Goal: Information Seeking & Learning: Learn about a topic

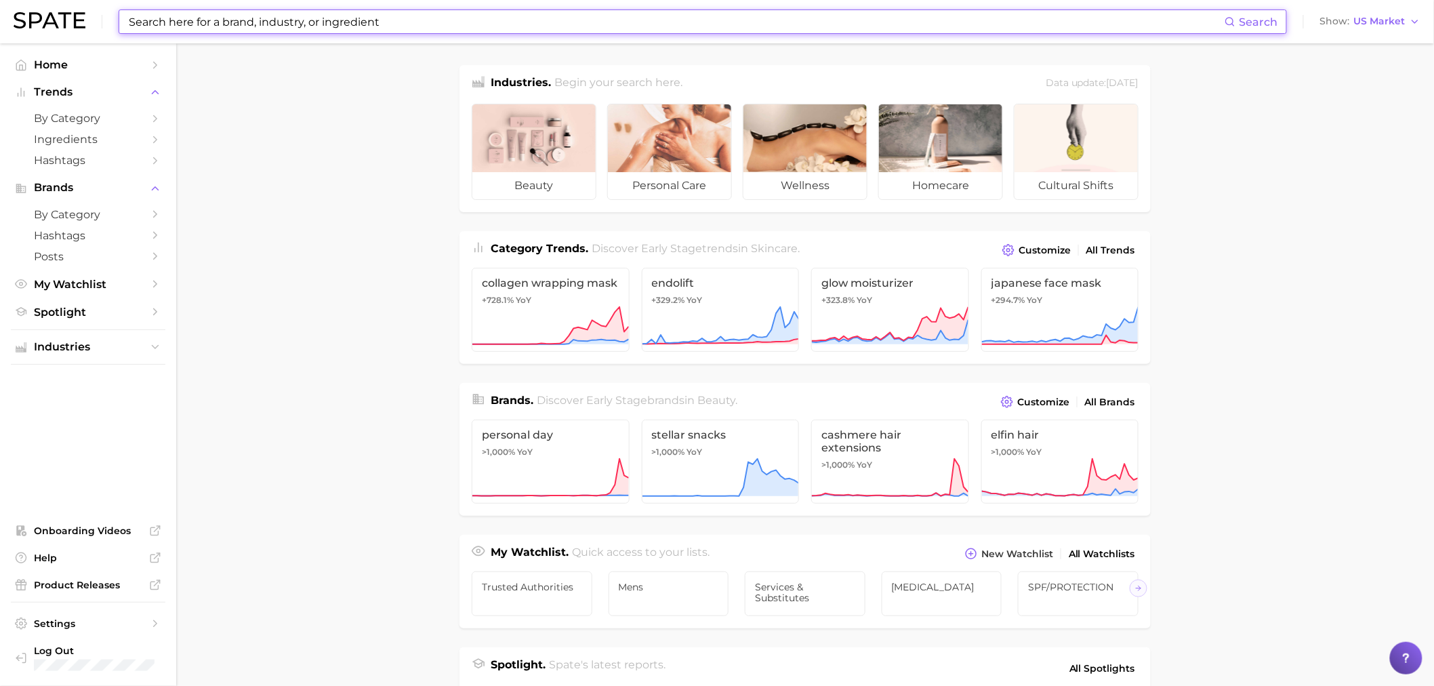
click at [207, 25] on input at bounding box center [675, 21] width 1097 height 23
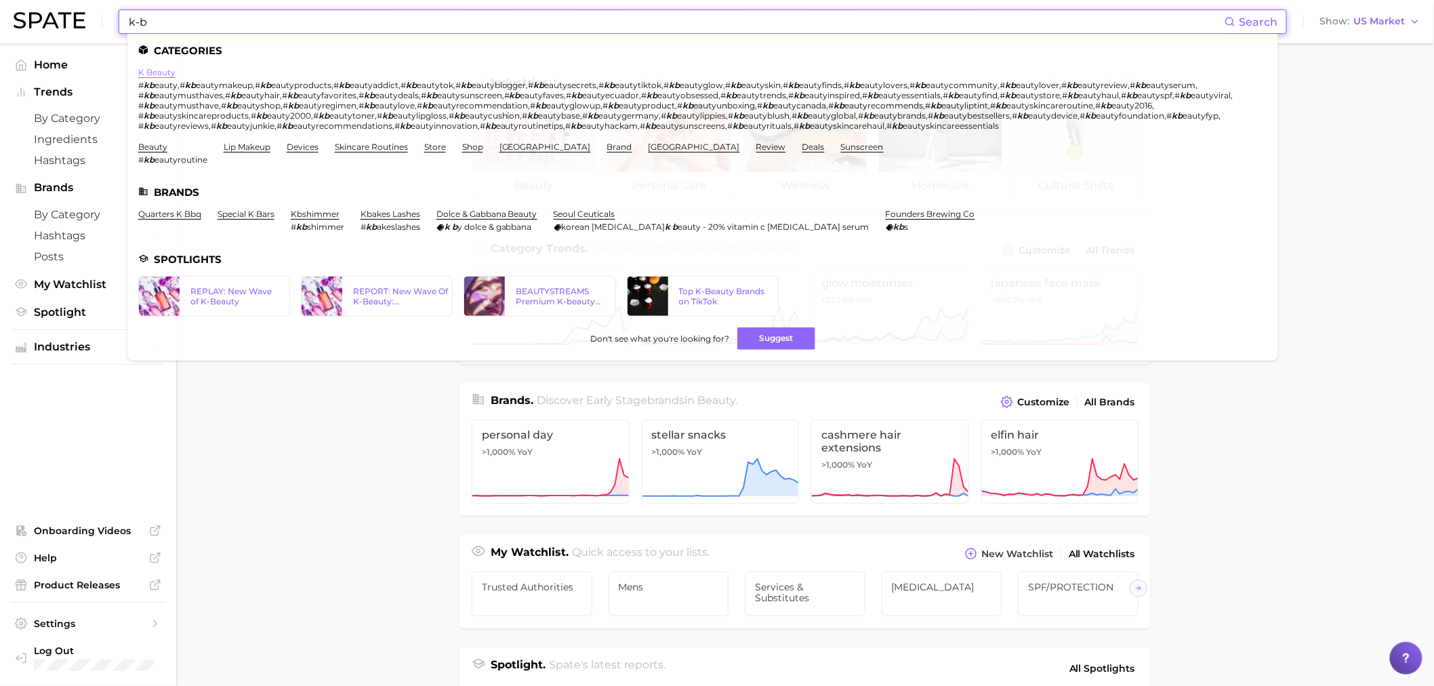
type input "k-b"
click at [150, 70] on link "k beauty" at bounding box center [156, 72] width 37 height 10
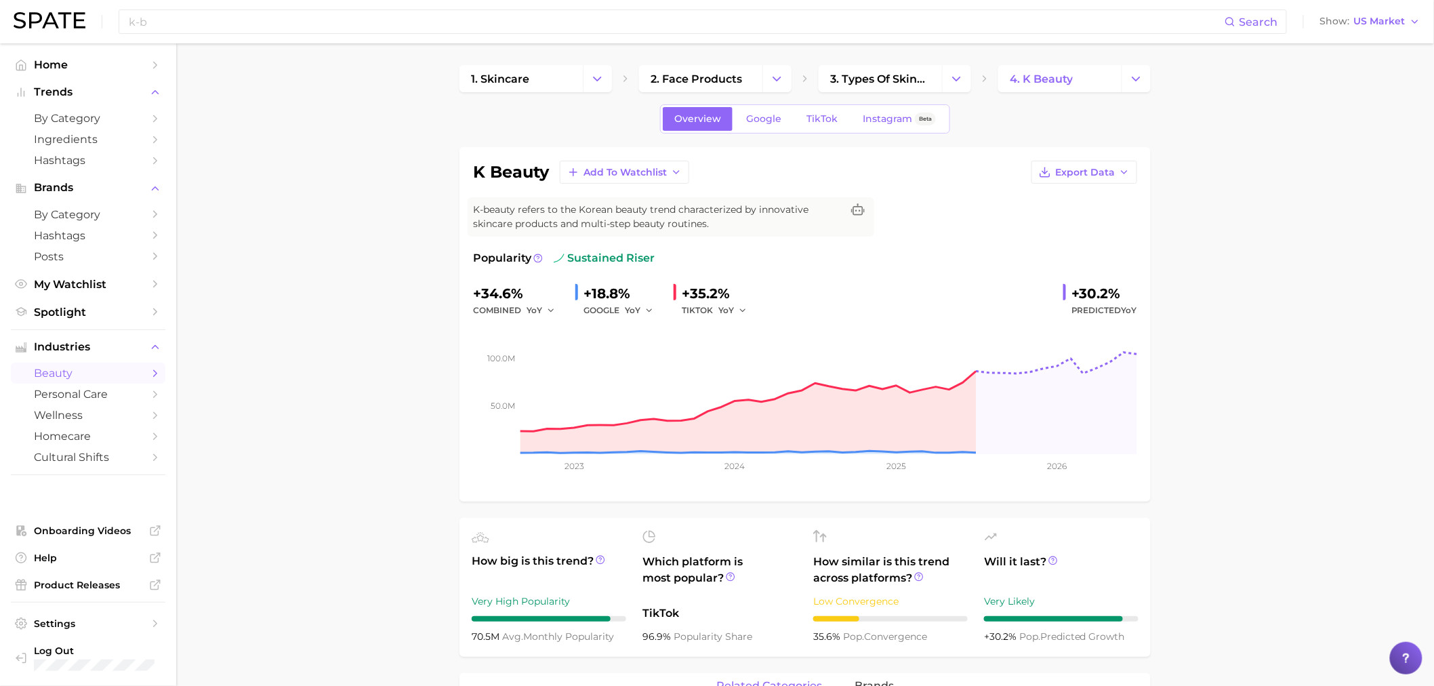
click at [828, 131] on div "Overview Google TikTok Instagram Beta" at bounding box center [805, 118] width 290 height 29
click at [823, 125] on link "TikTok" at bounding box center [822, 119] width 54 height 24
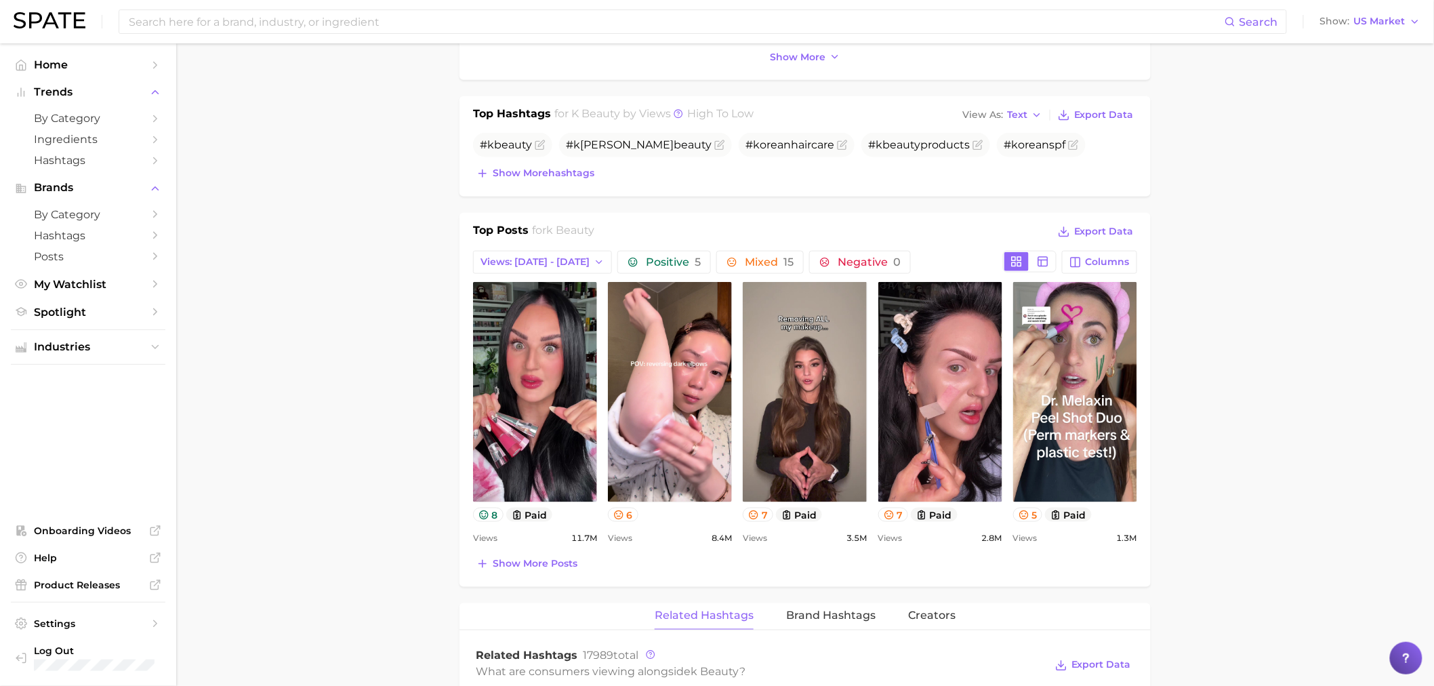
scroll to position [644, 0]
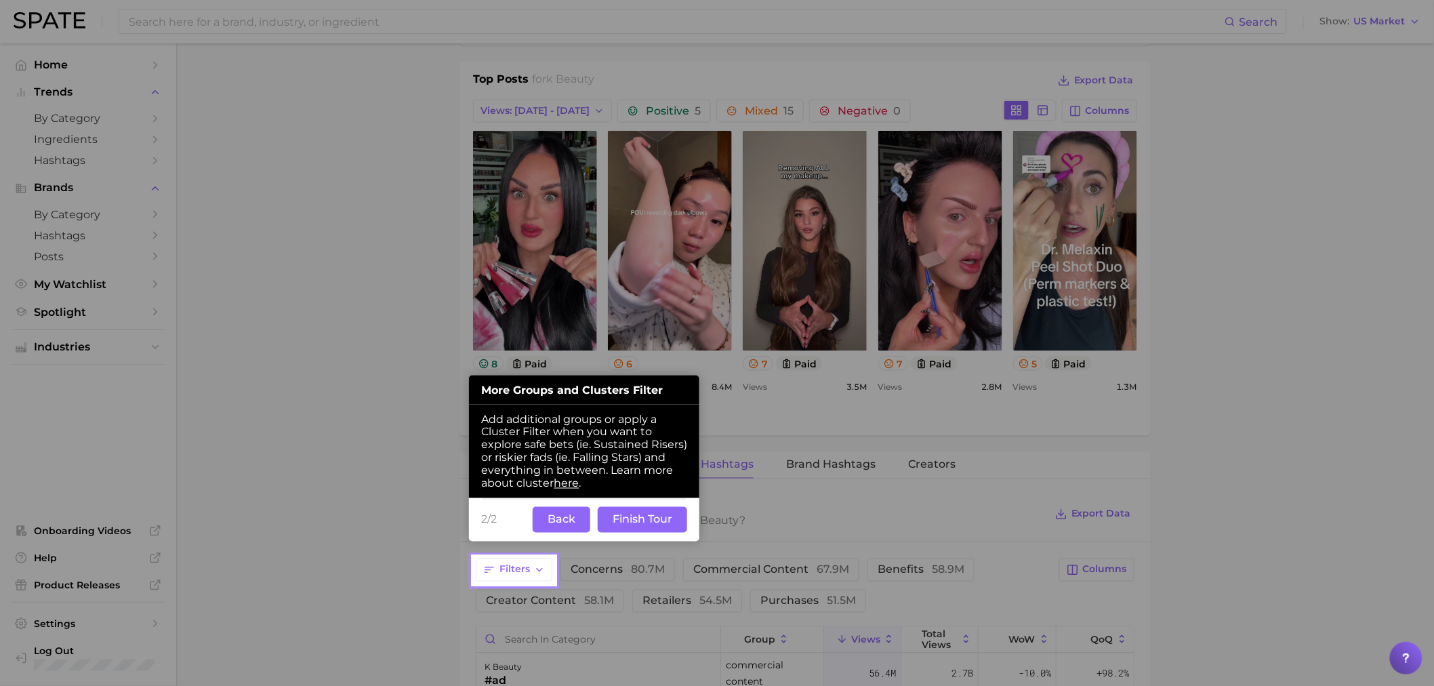
click at [563, 525] on button "Back" at bounding box center [562, 520] width 58 height 26
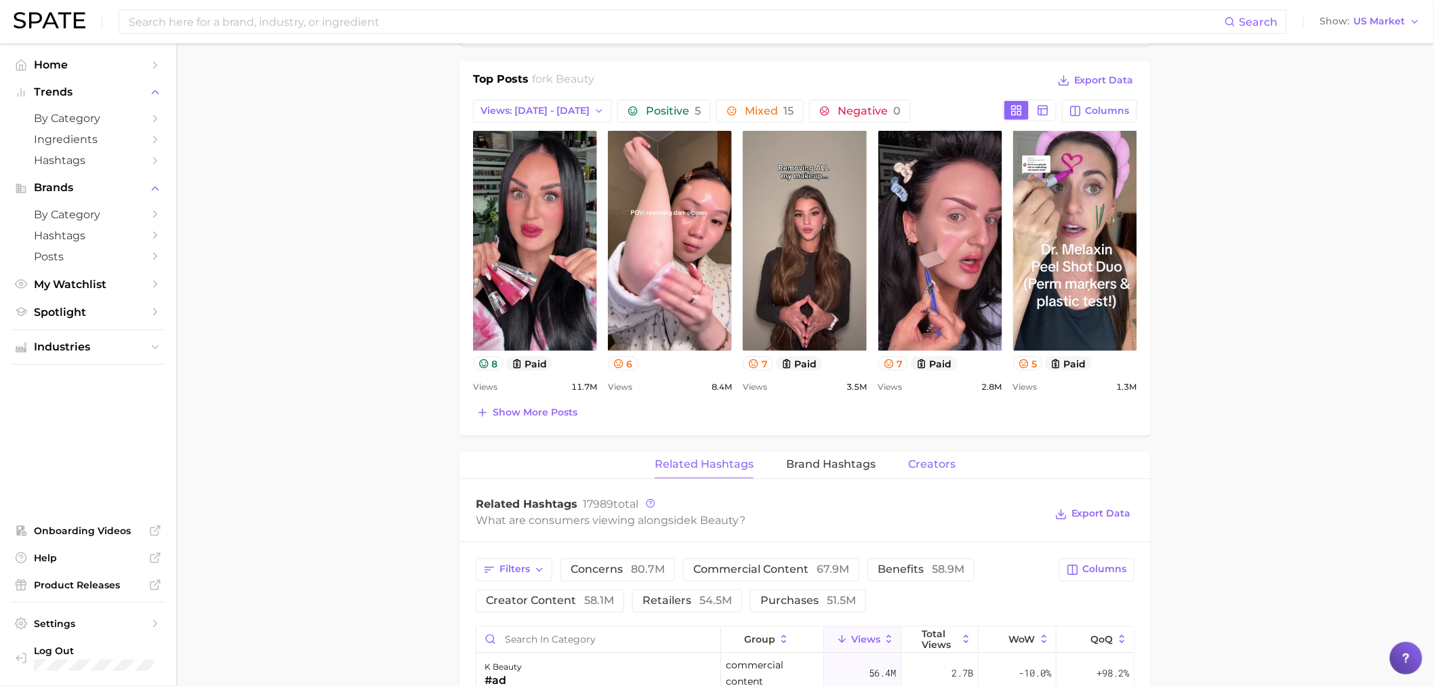
click at [927, 462] on span "Creators" at bounding box center [931, 465] width 47 height 12
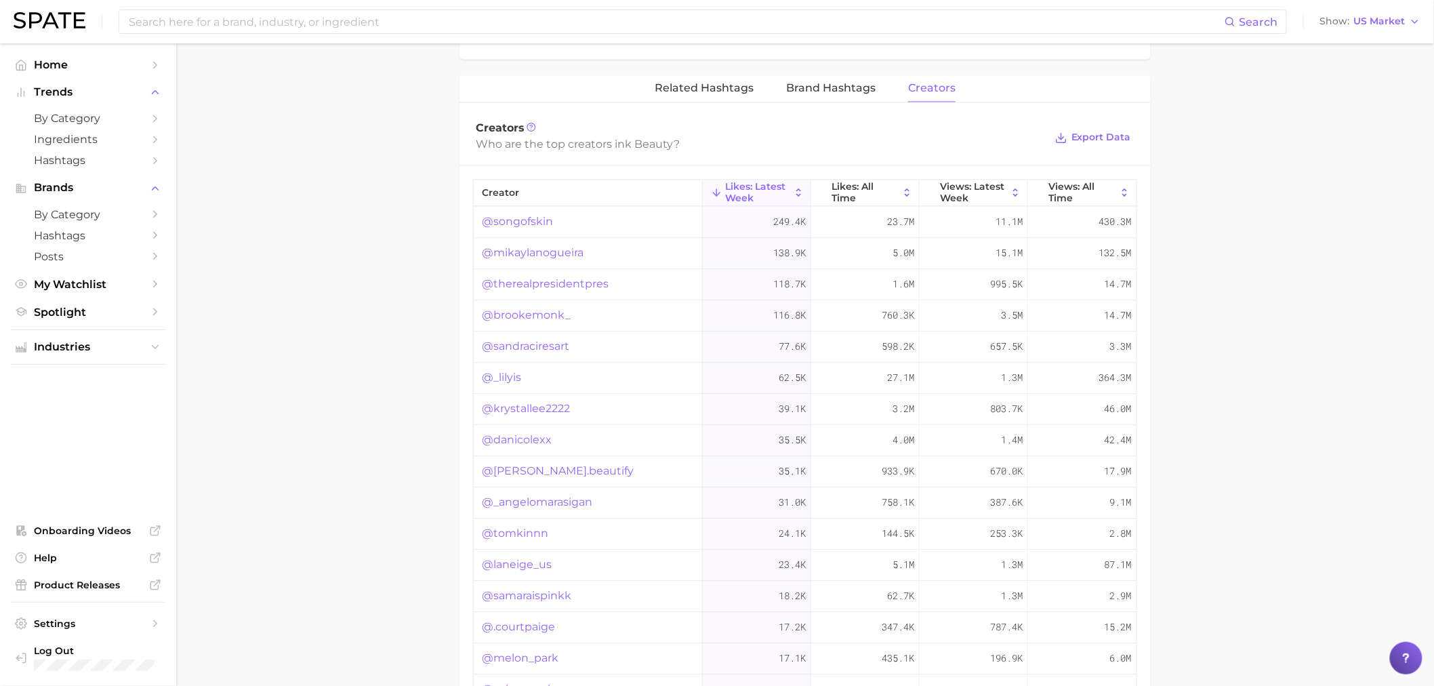
scroll to position [1095, 0]
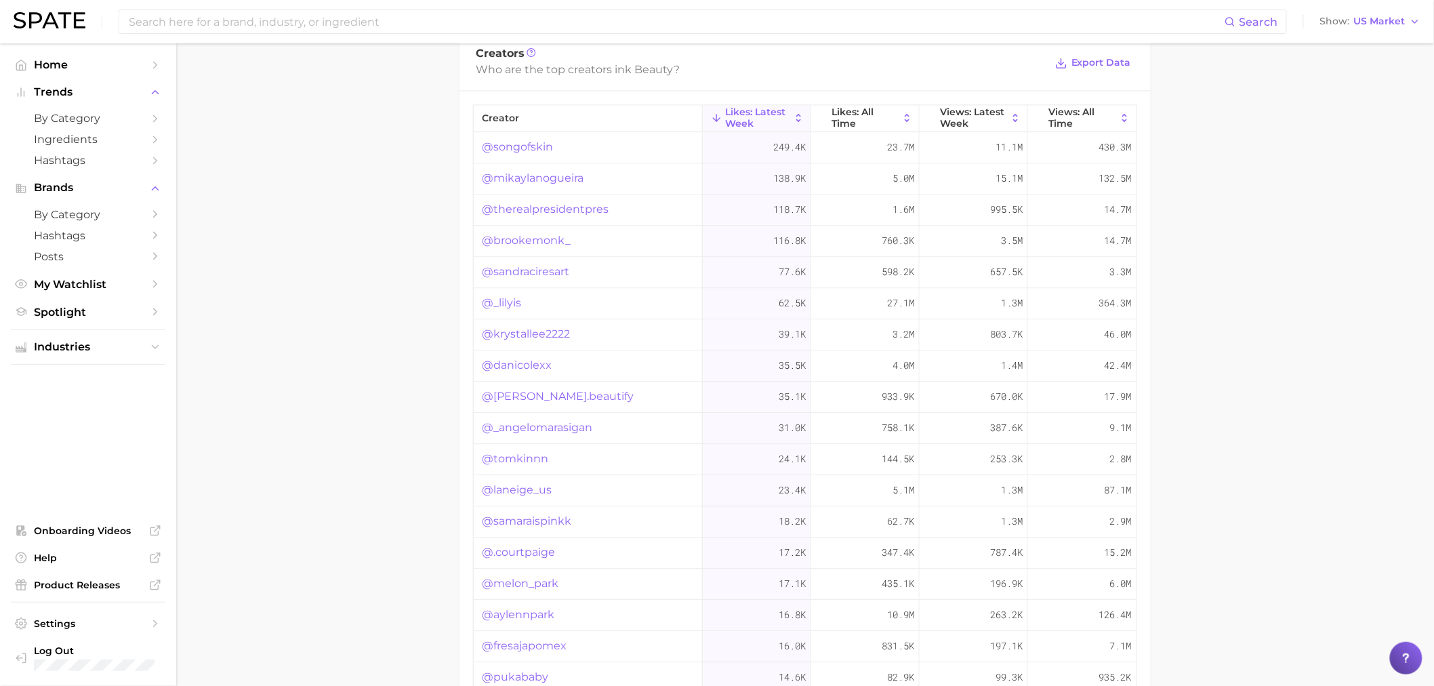
click at [620, 133] on div "@songofskin" at bounding box center [588, 147] width 229 height 31
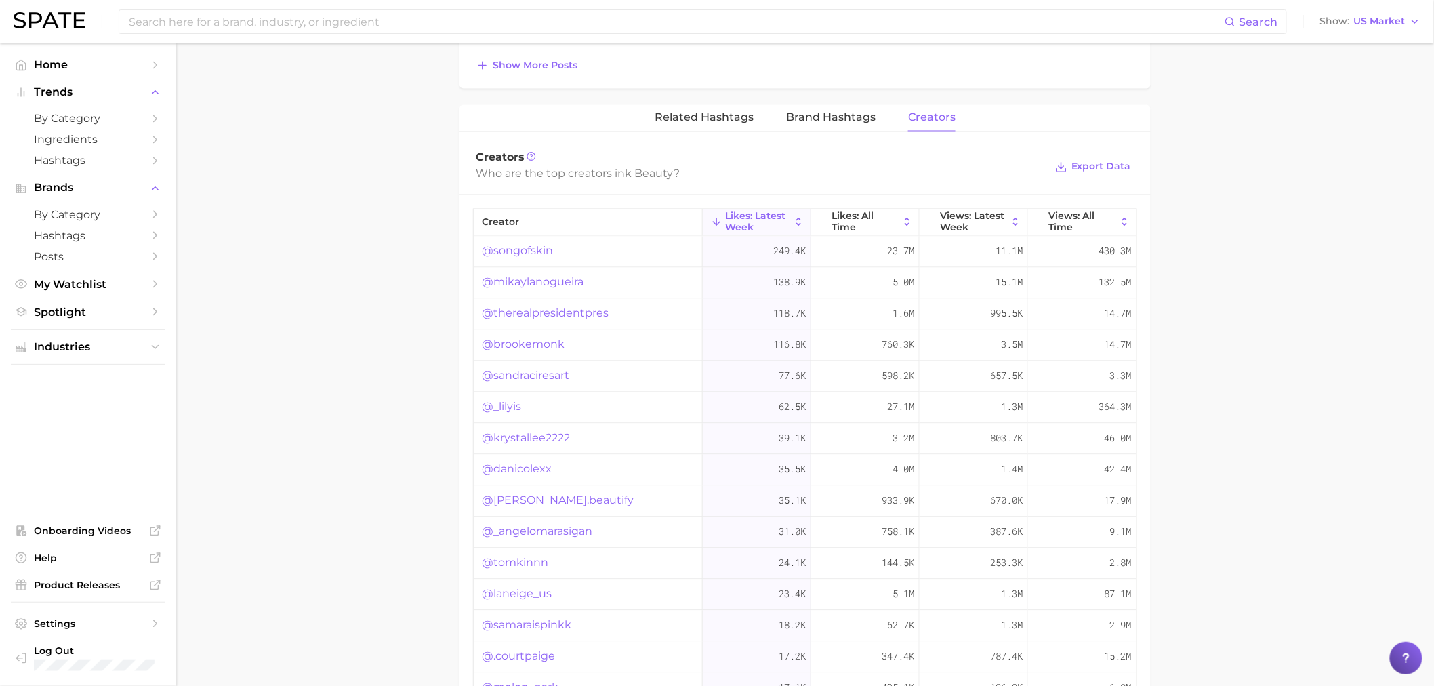
scroll to position [990, 0]
click at [1082, 224] on span "Views: All Time" at bounding box center [1083, 222] width 68 height 22
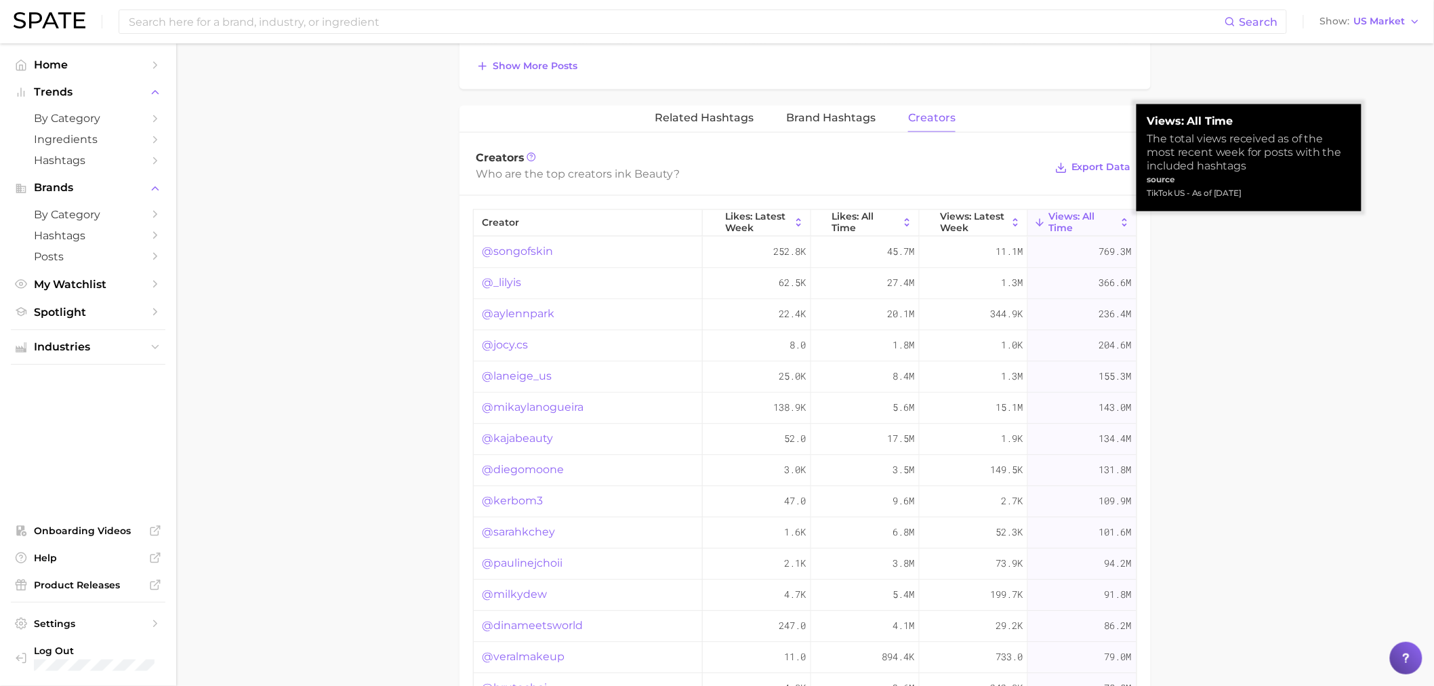
click at [1082, 224] on span "Views: All Time" at bounding box center [1083, 222] width 68 height 22
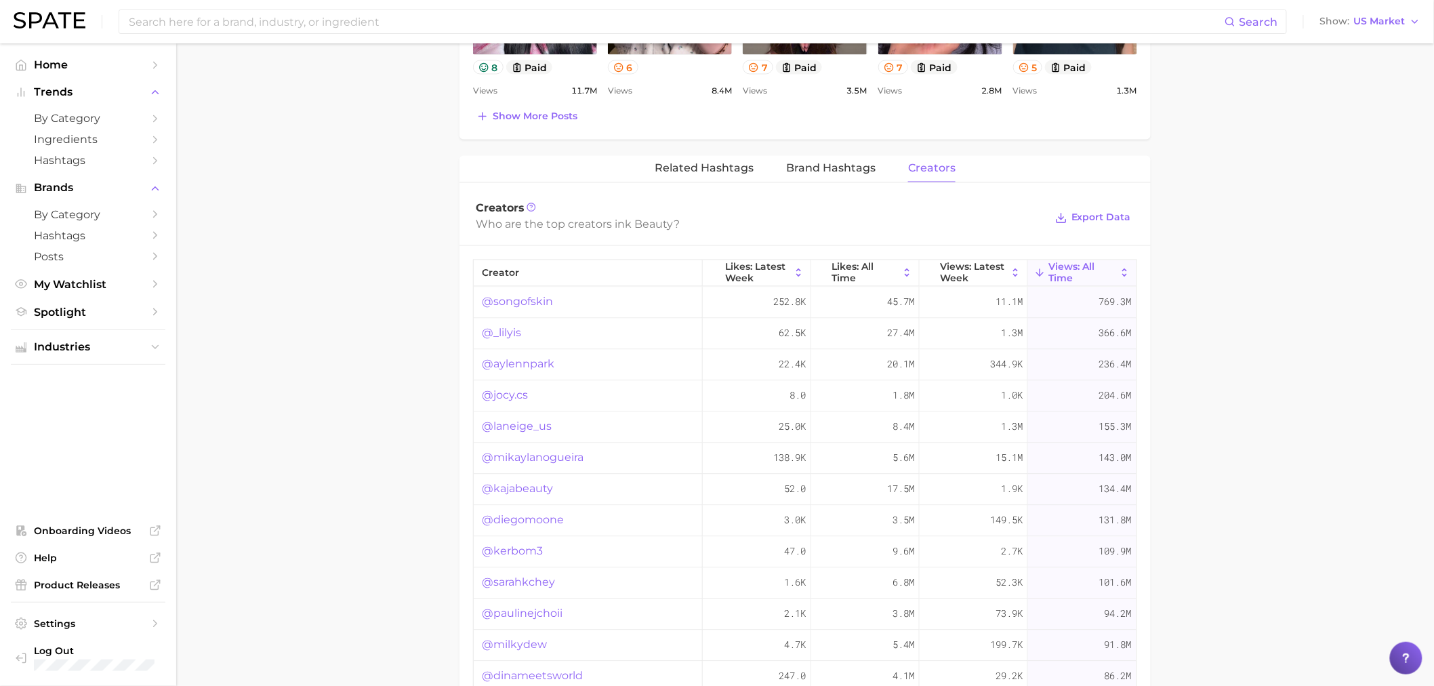
scroll to position [915, 0]
